Goal: Check status: Check status

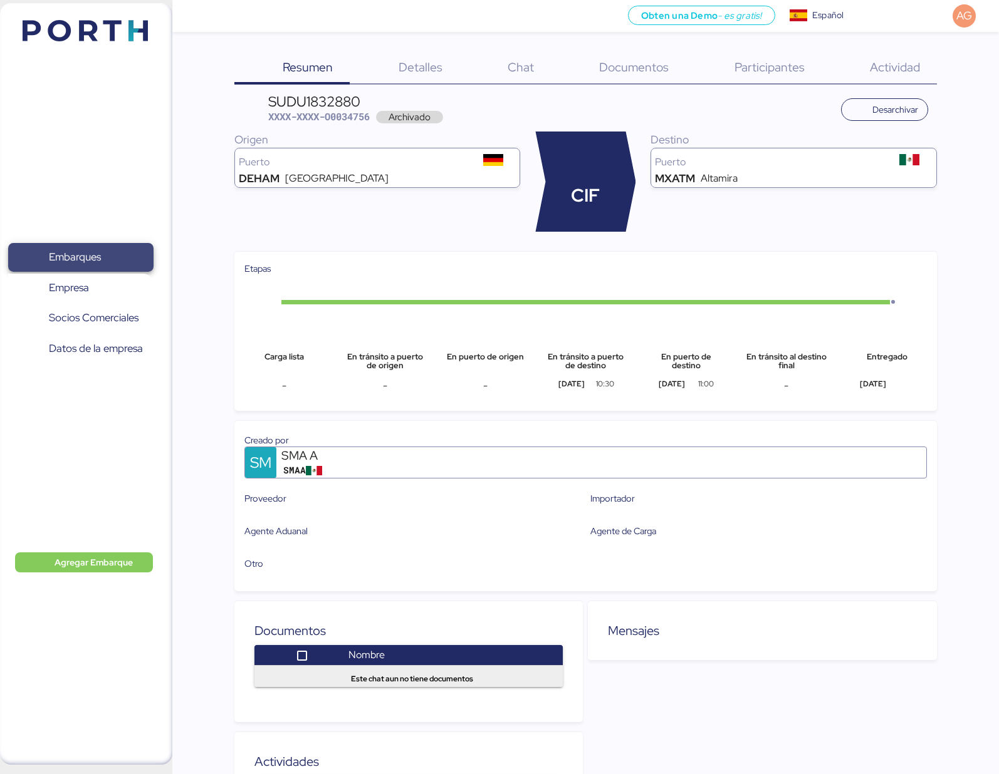
click at [86, 258] on span "Embarques" at bounding box center [75, 257] width 52 height 18
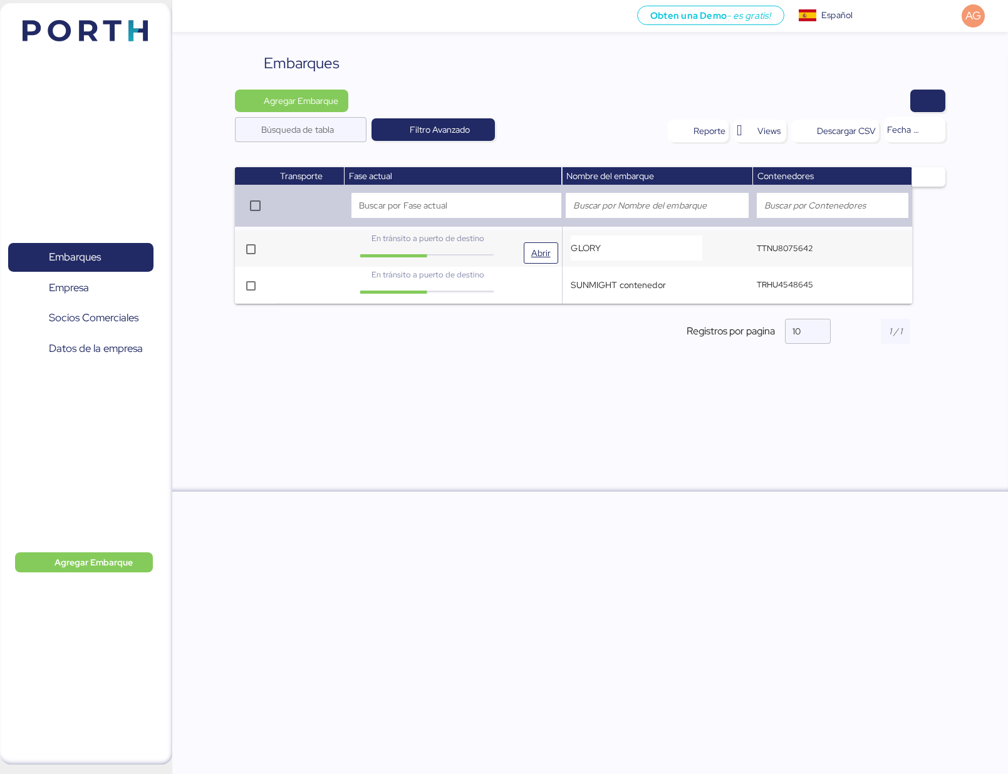
click at [419, 239] on span "En tránsito a puerto de destino" at bounding box center [428, 238] width 113 height 11
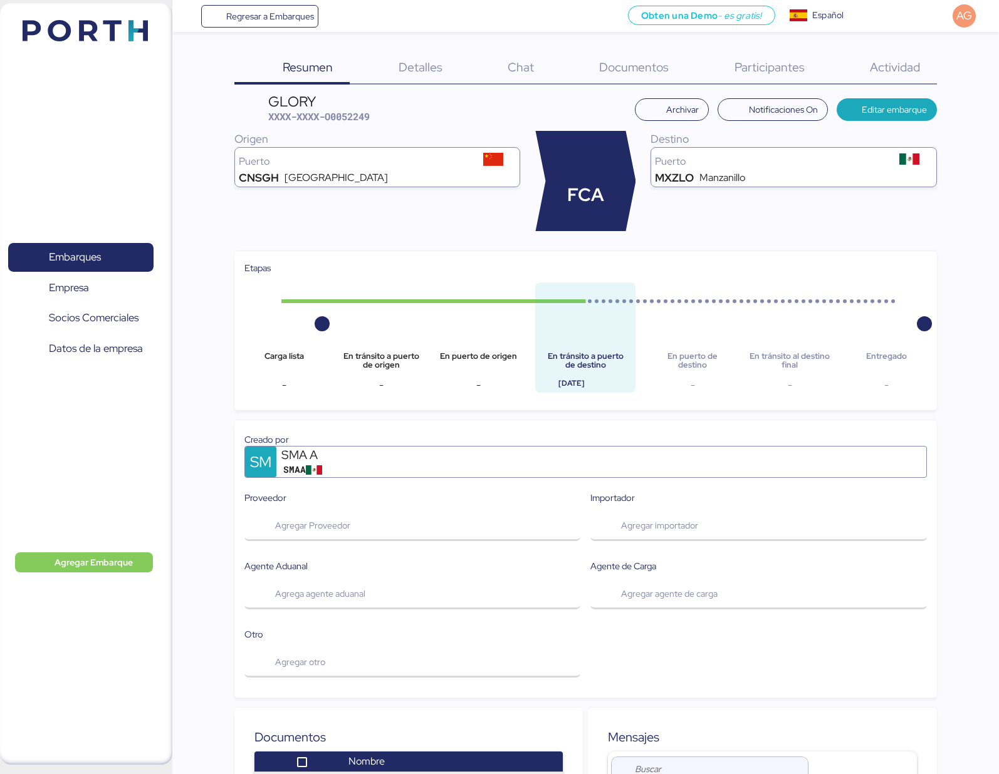
click at [410, 58] on div "Detalles 0" at bounding box center [404, 68] width 109 height 33
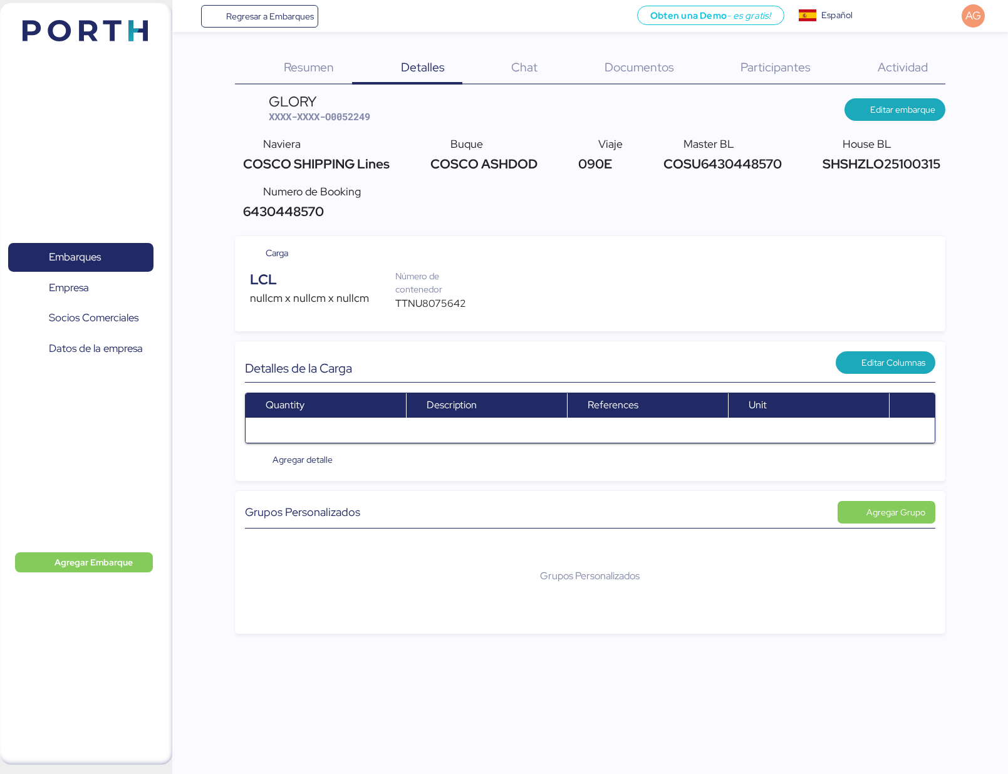
click at [504, 195] on div "Naviera COSCO SHIPPING Lines Buque COSCO ASHDOD Viaje 090E Master BL COSU643044…" at bounding box center [590, 178] width 711 height 95
